Goal: Information Seeking & Learning: Learn about a topic

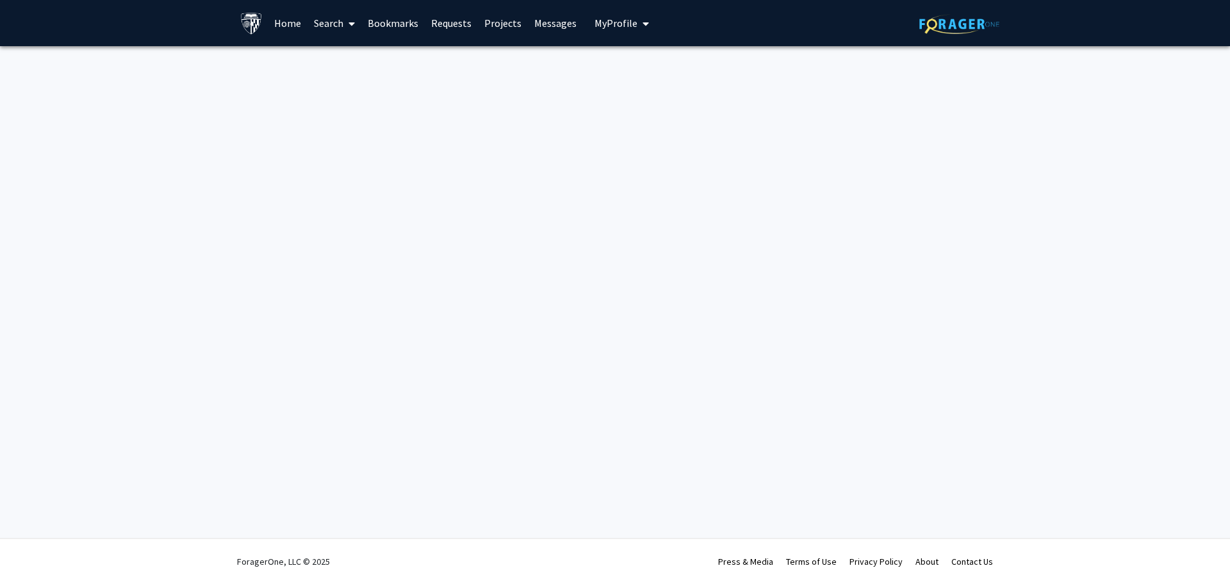
click at [341, 20] on link "Search" at bounding box center [334, 23] width 54 height 45
click at [347, 54] on span "Faculty/Staff" at bounding box center [354, 59] width 94 height 26
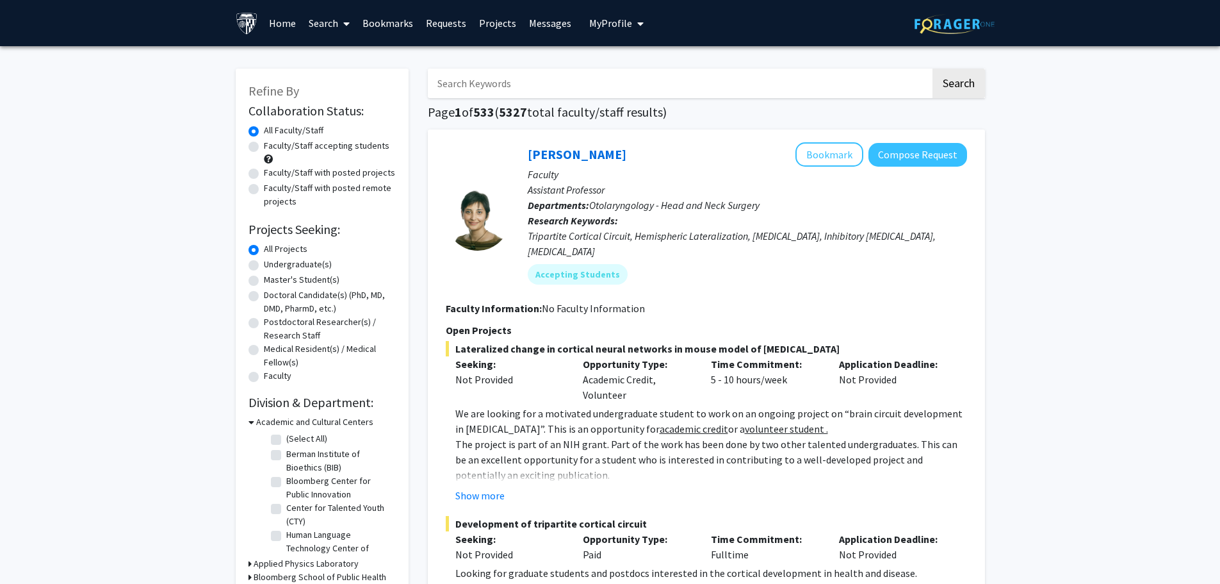
click at [264, 147] on label "Faculty/Staff accepting students" at bounding box center [327, 145] width 126 height 13
click at [264, 147] on input "Faculty/Staff accepting students" at bounding box center [268, 143] width 8 height 8
radio input "true"
click at [264, 178] on label "Faculty/Staff with posted projects" at bounding box center [329, 172] width 131 height 13
click at [264, 174] on input "Faculty/Staff with posted projects" at bounding box center [268, 170] width 8 height 8
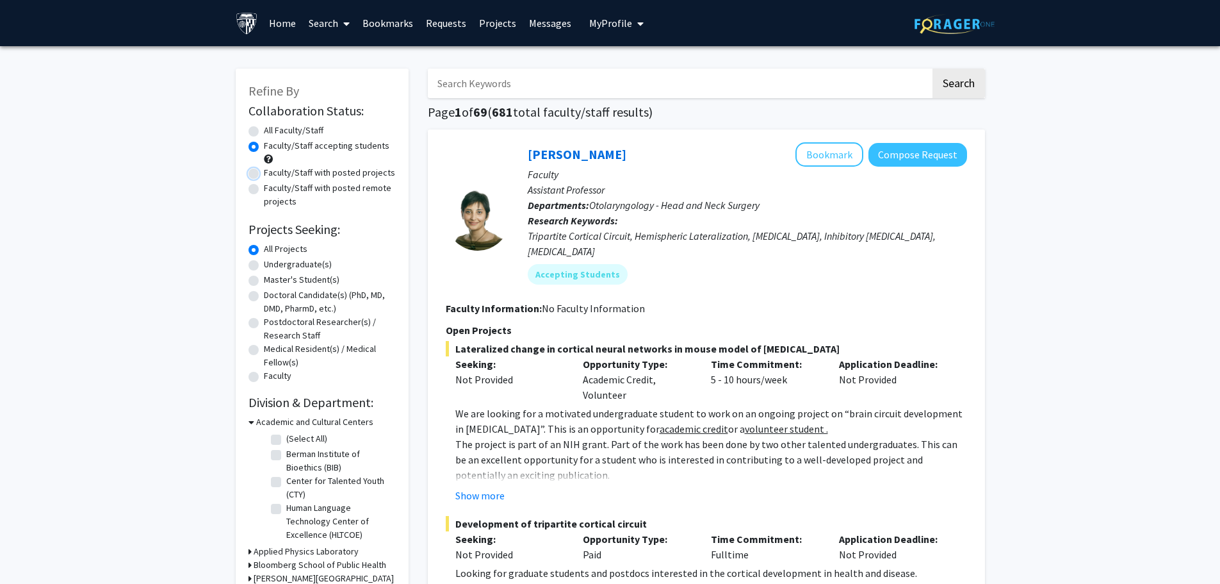
radio input "true"
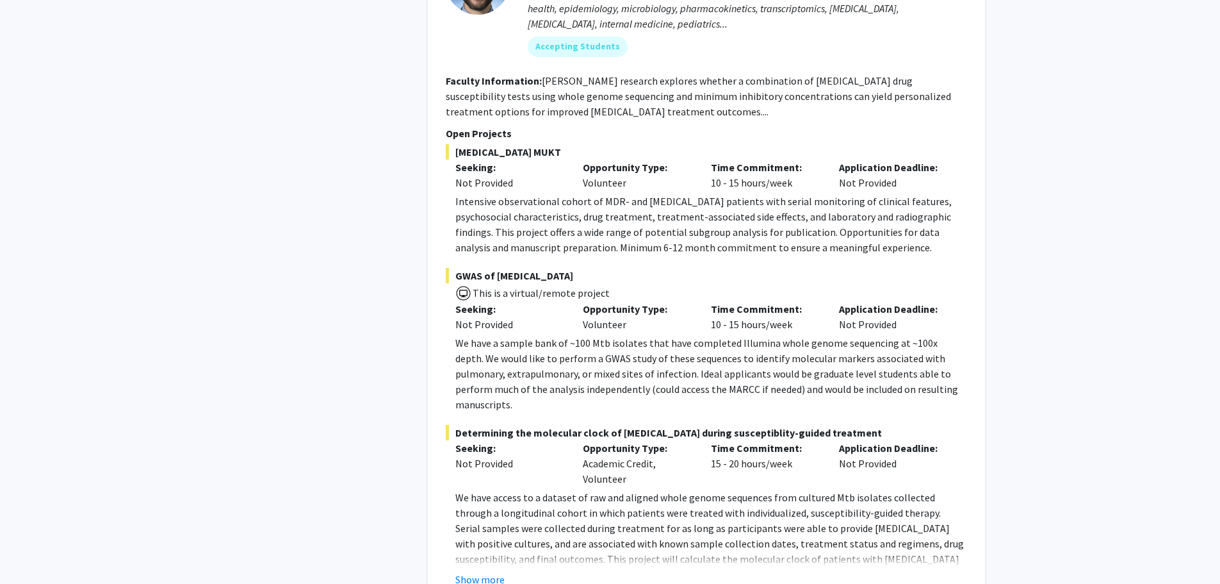
scroll to position [6336, 0]
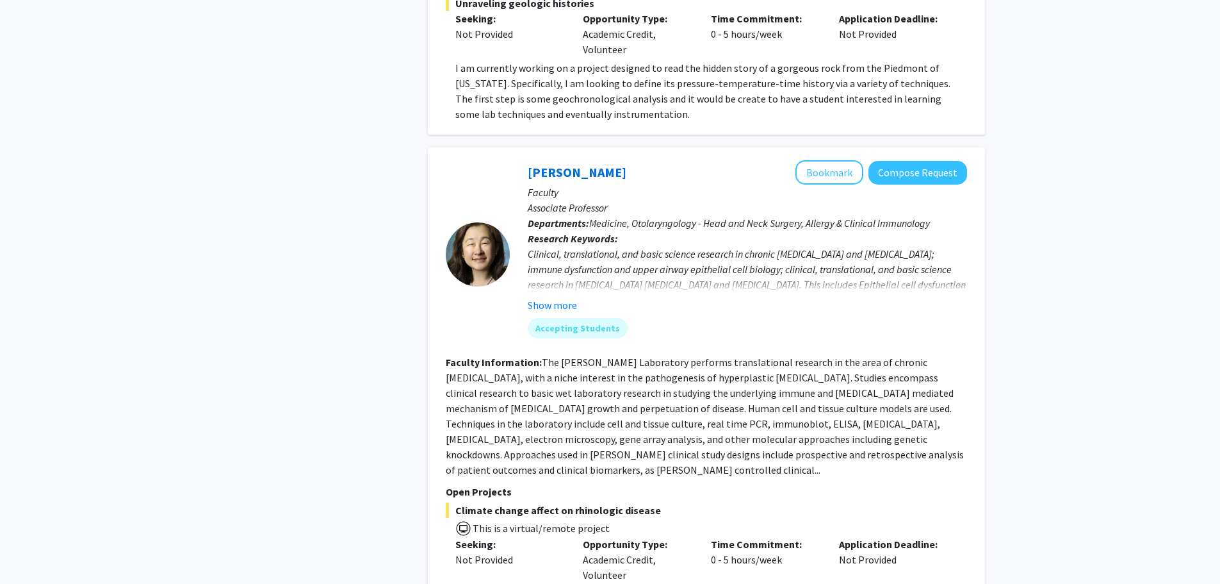
scroll to position [4561, 0]
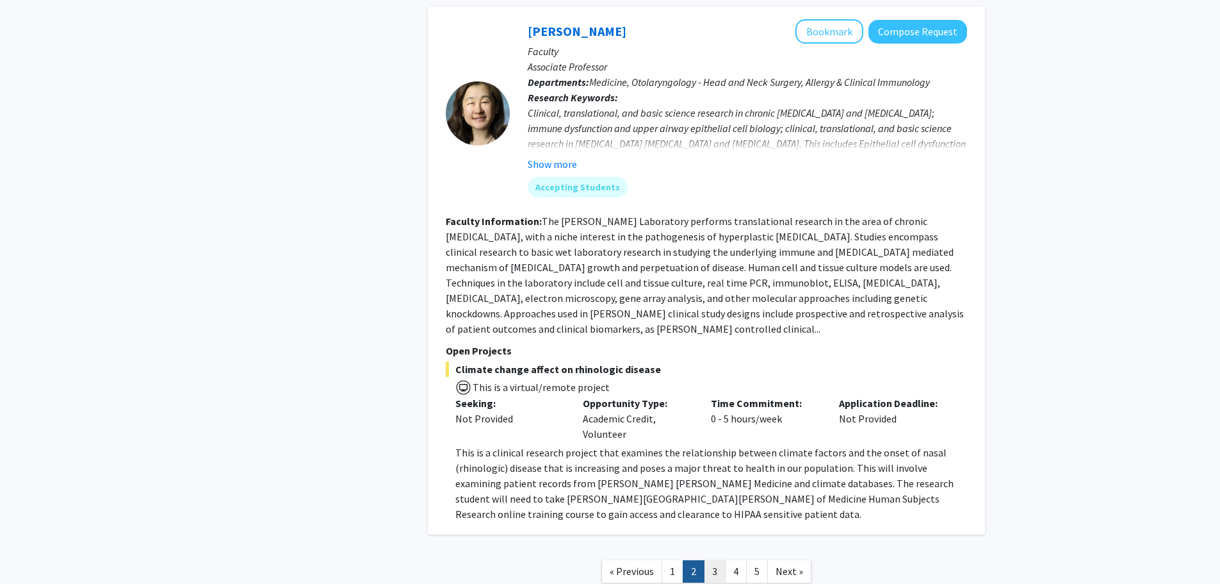
click at [721, 560] on link "3" at bounding box center [715, 571] width 22 height 22
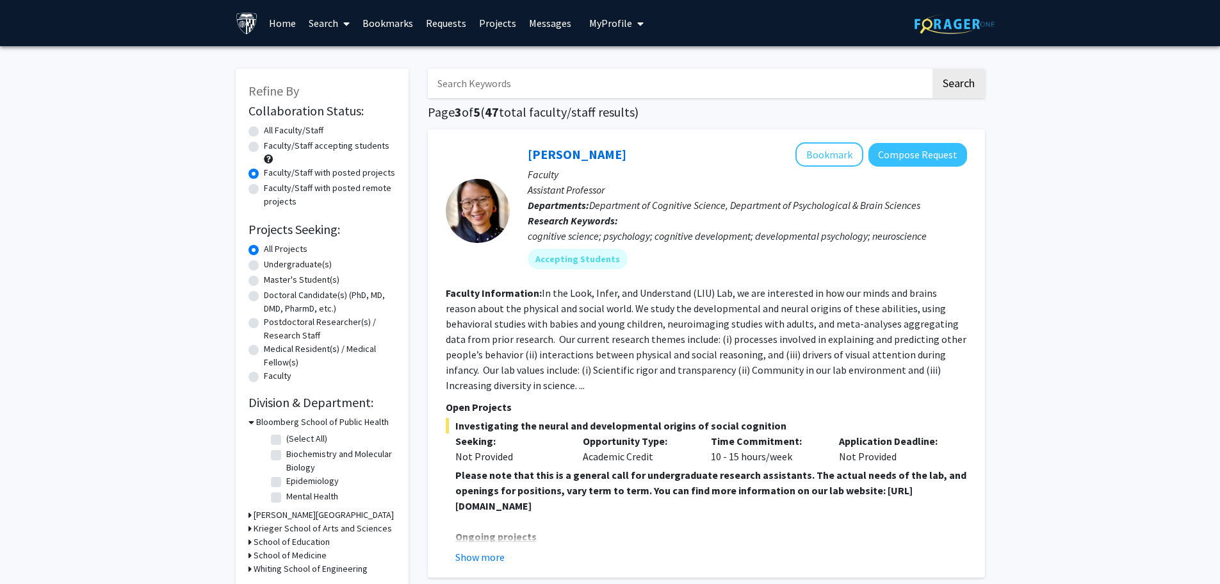
click at [475, 209] on div at bounding box center [478, 211] width 64 height 64
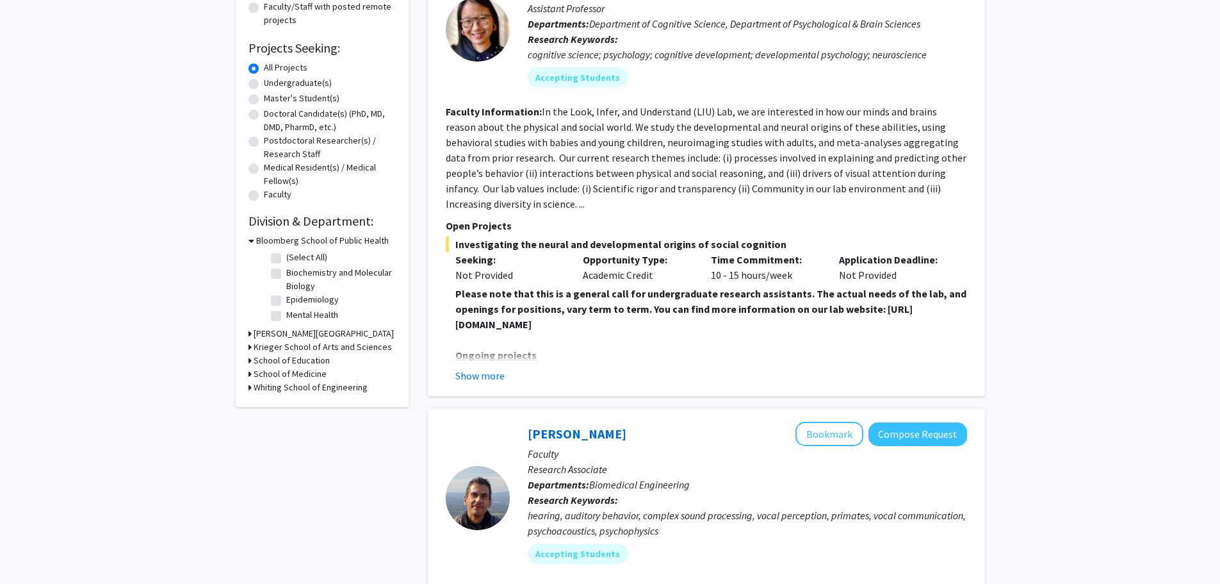
scroll to position [192, 0]
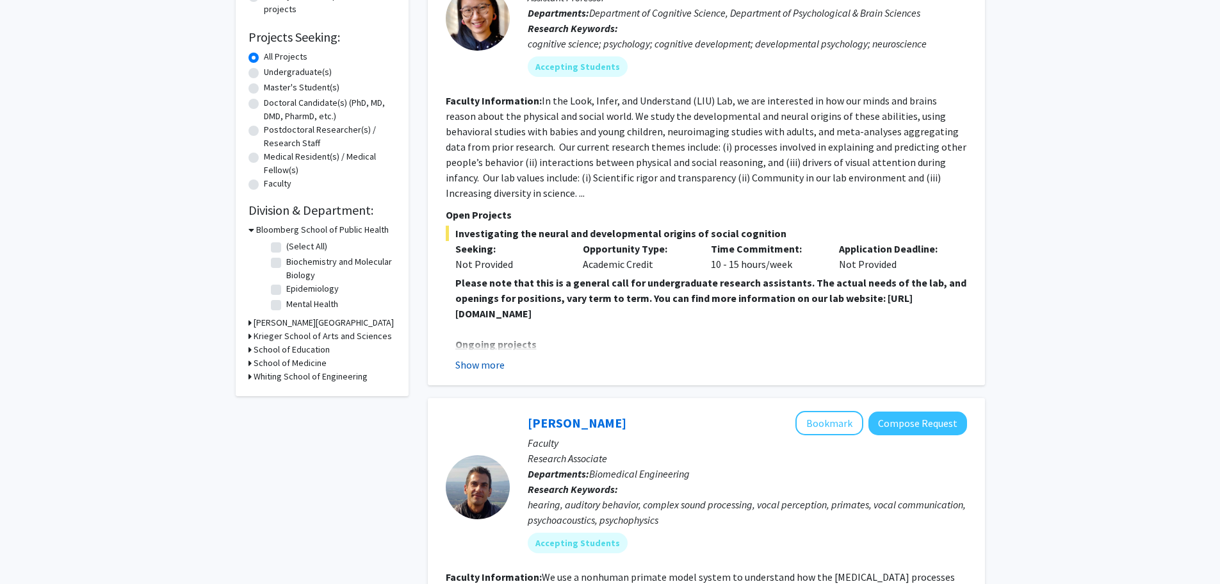
click at [495, 362] on button "Show more" at bounding box center [479, 364] width 49 height 15
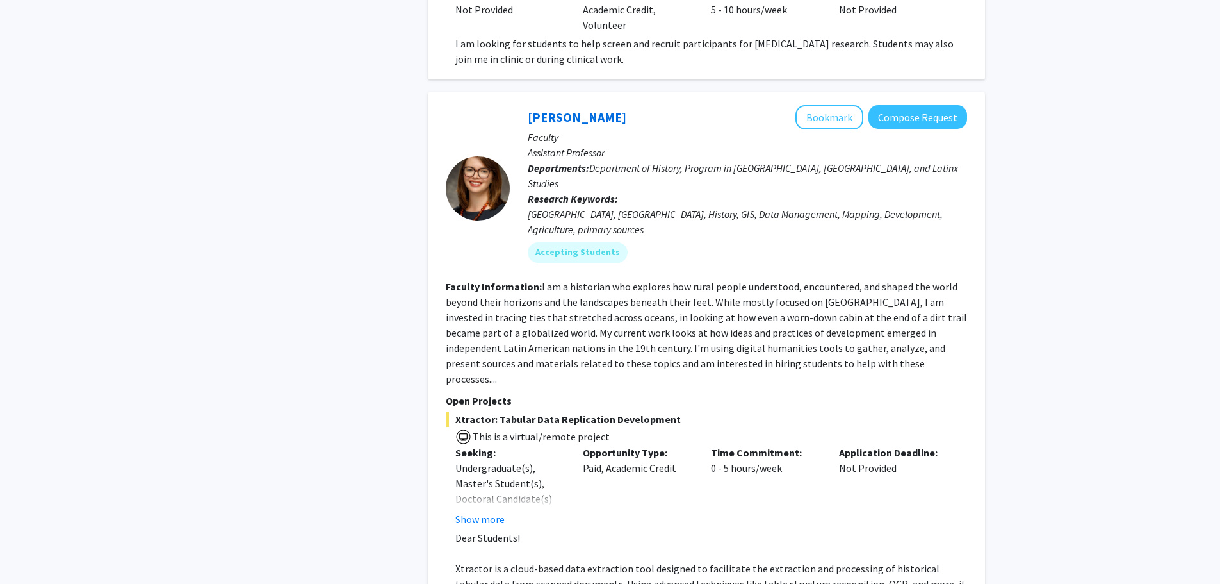
scroll to position [4793, 0]
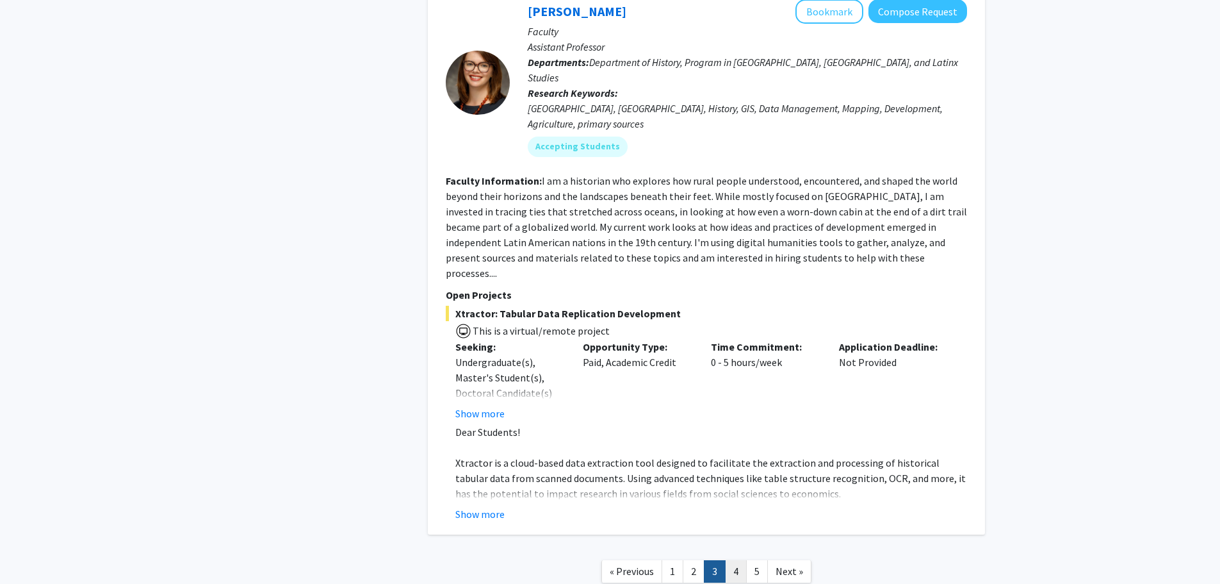
click at [731, 560] on link "4" at bounding box center [736, 571] width 22 height 22
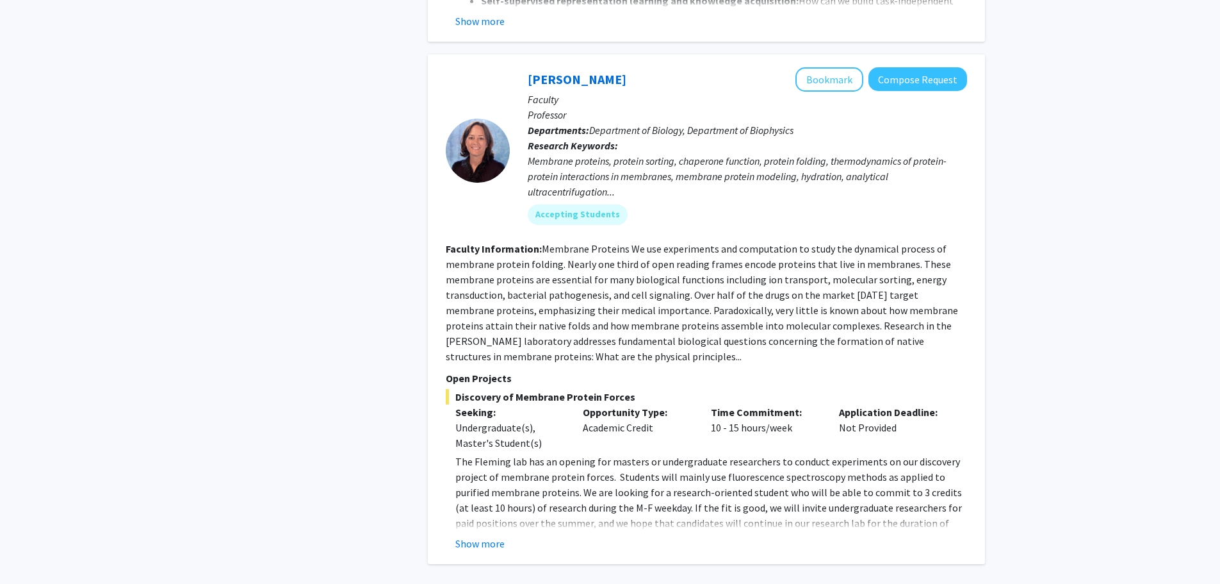
scroll to position [4416, 0]
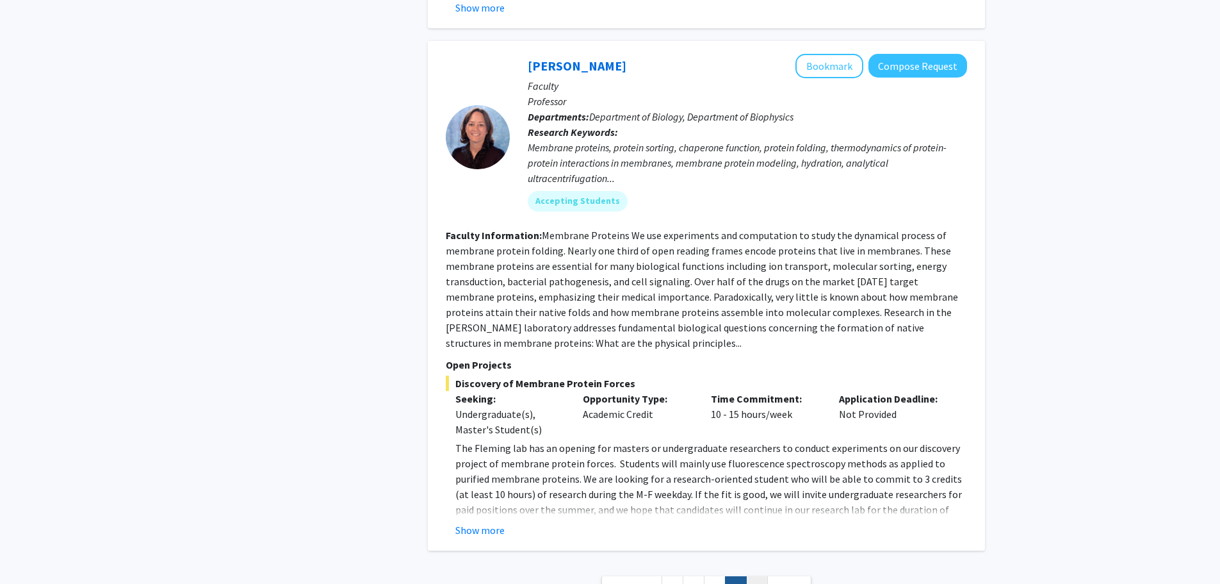
click at [751, 576] on link "5" at bounding box center [757, 587] width 22 height 22
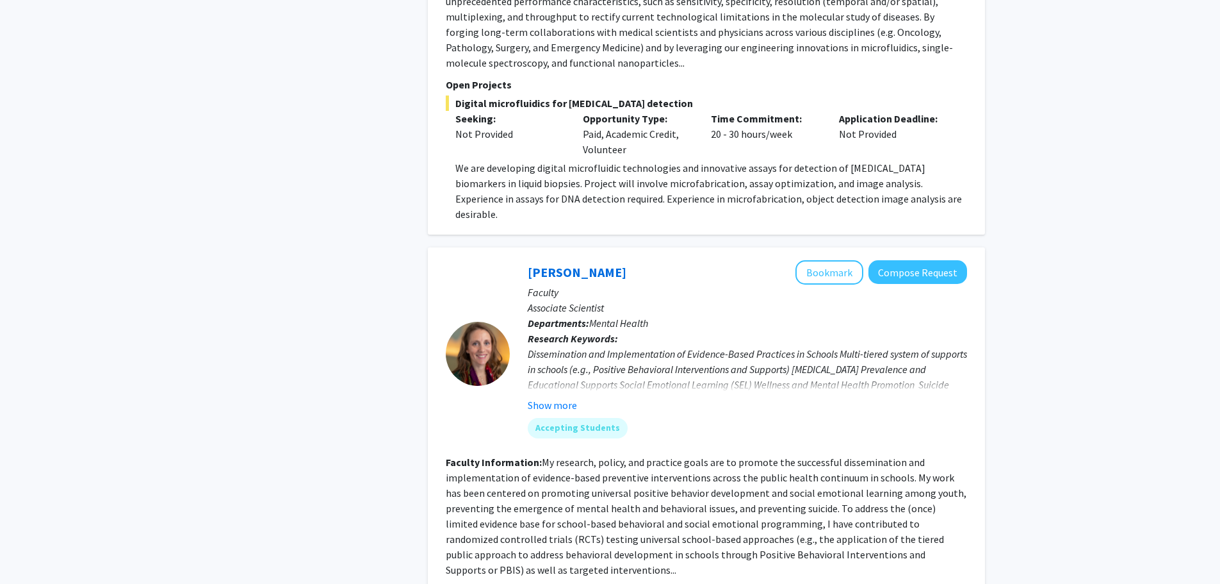
scroll to position [2737, 0]
